Goal: Find specific page/section: Find specific page/section

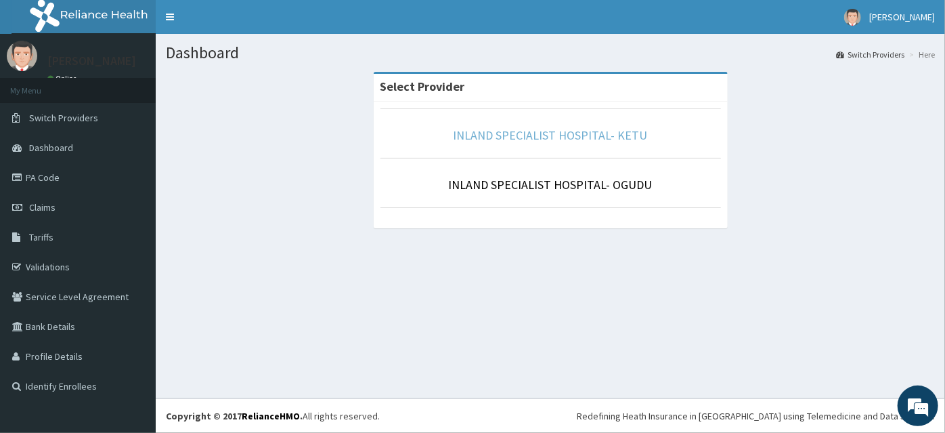
click at [611, 135] on link "INLAND SPECIALIST HOSPITAL- KETU" at bounding box center [551, 135] width 194 height 16
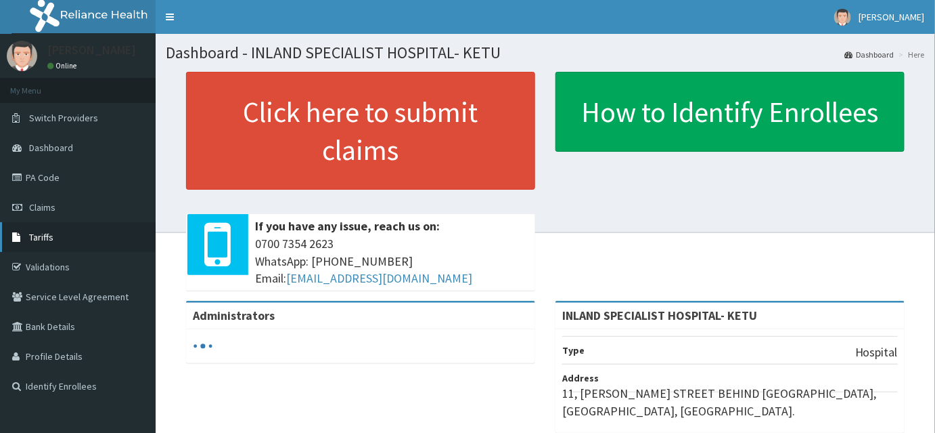
click at [47, 239] on span "Tariffs" at bounding box center [41, 237] width 24 height 12
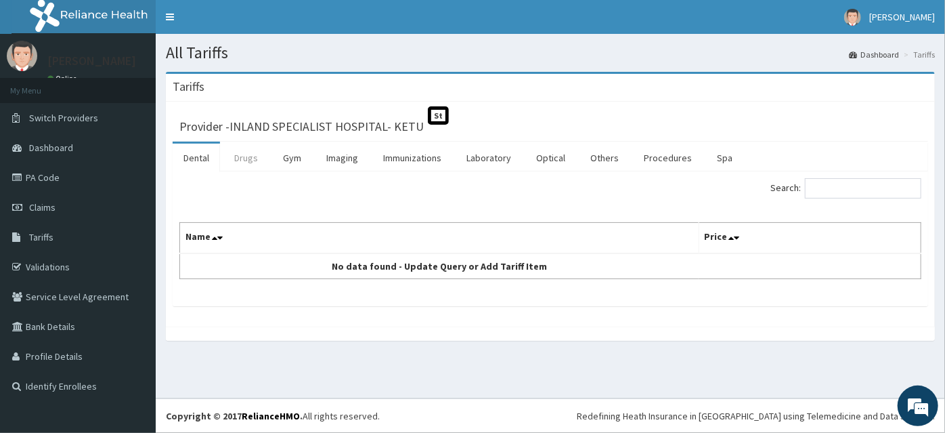
click at [250, 154] on link "Drugs" at bounding box center [245, 157] width 45 height 28
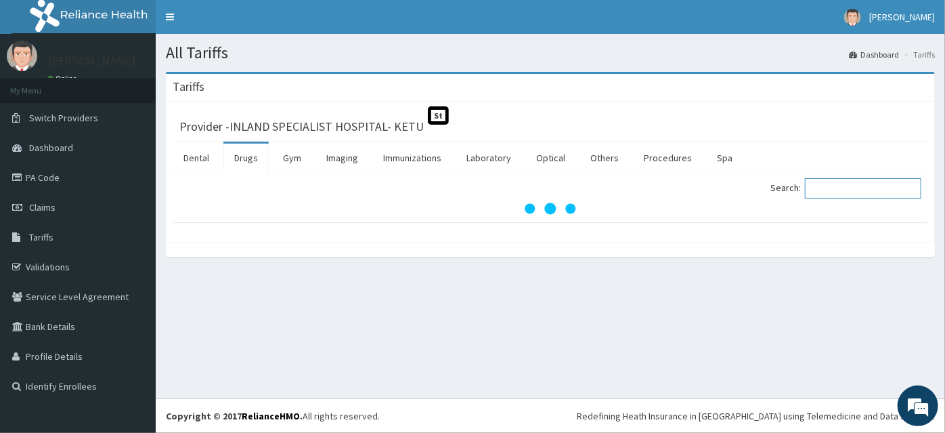
click at [828, 187] on input "Search:" at bounding box center [863, 188] width 116 height 20
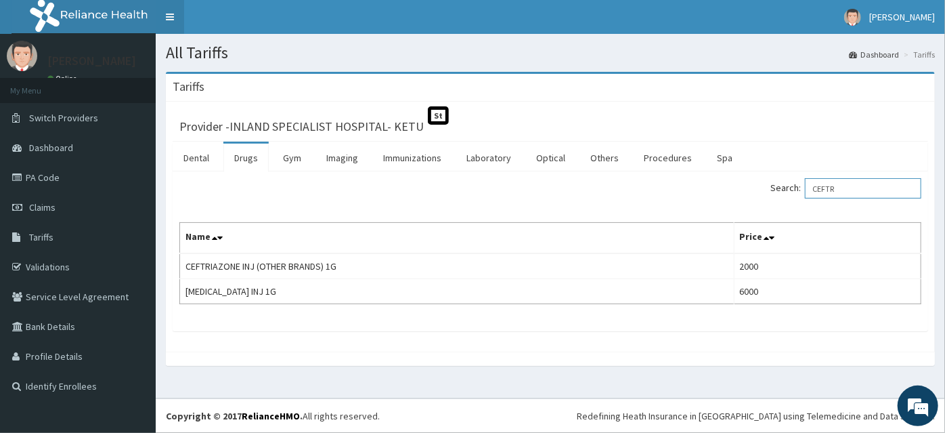
type input "CEFTR"
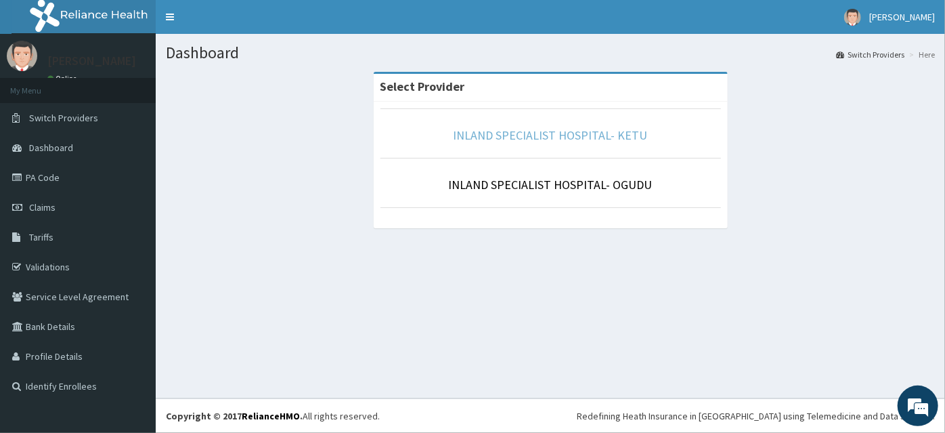
click at [535, 134] on link "INLAND SPECIALIST HOSPITAL- KETU" at bounding box center [551, 135] width 194 height 16
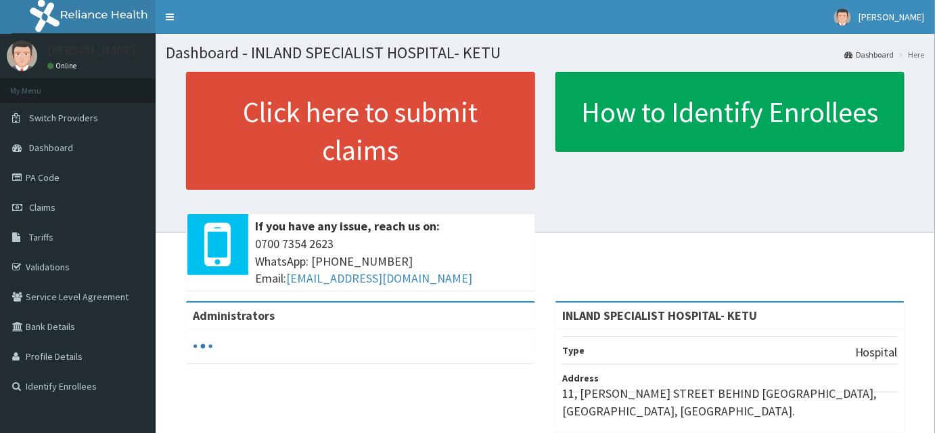
click at [42, 184] on link "PA Code" at bounding box center [78, 177] width 156 height 30
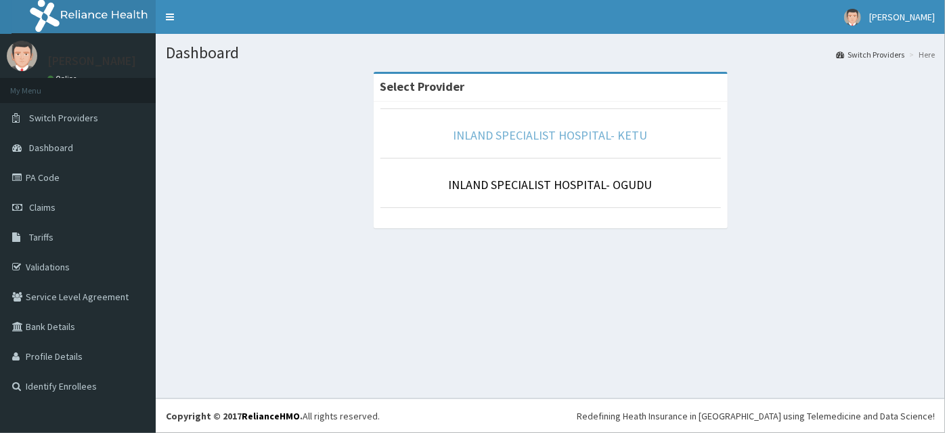
click at [558, 135] on link "INLAND SPECIALIST HOSPITAL- KETU" at bounding box center [551, 135] width 194 height 16
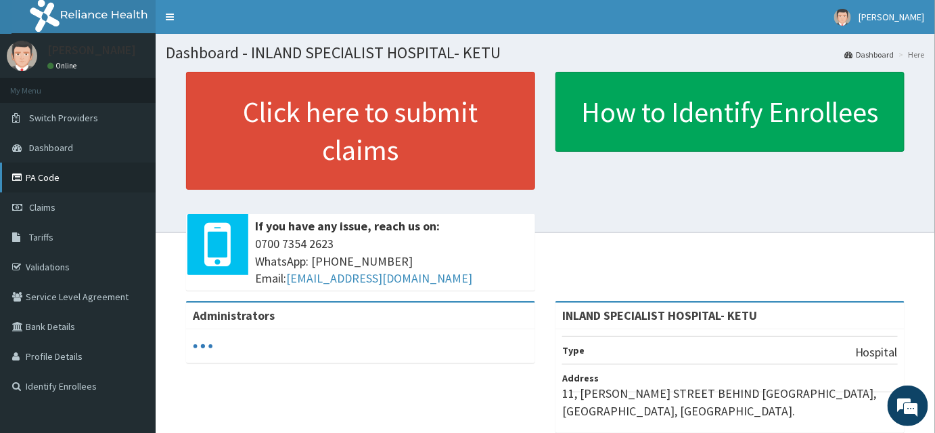
click at [39, 183] on link "PA Code" at bounding box center [78, 177] width 156 height 30
